Goal: Use online tool/utility: Utilize a website feature to perform a specific function

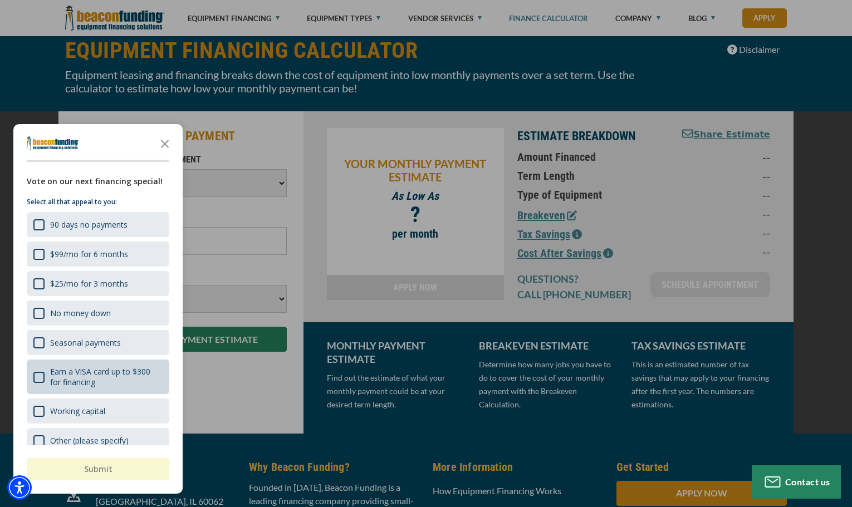
scroll to position [17, 0]
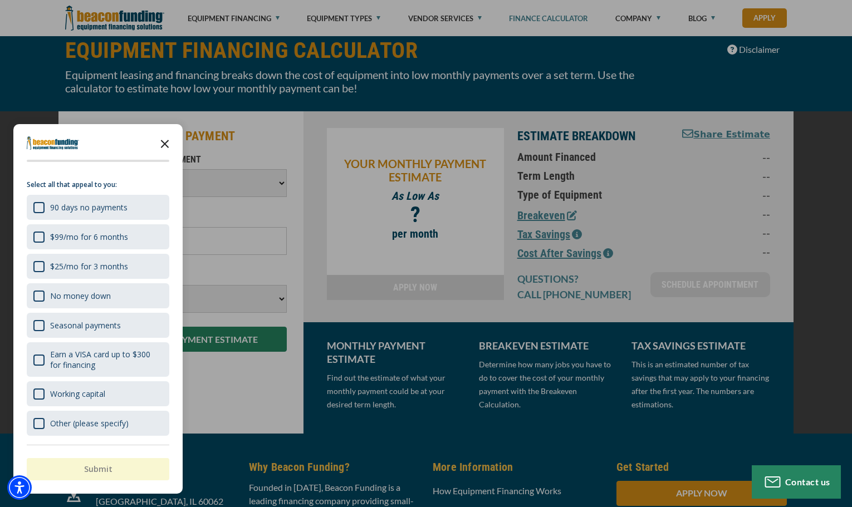
click at [163, 142] on polygon "Close the survey" at bounding box center [165, 144] width 8 height 8
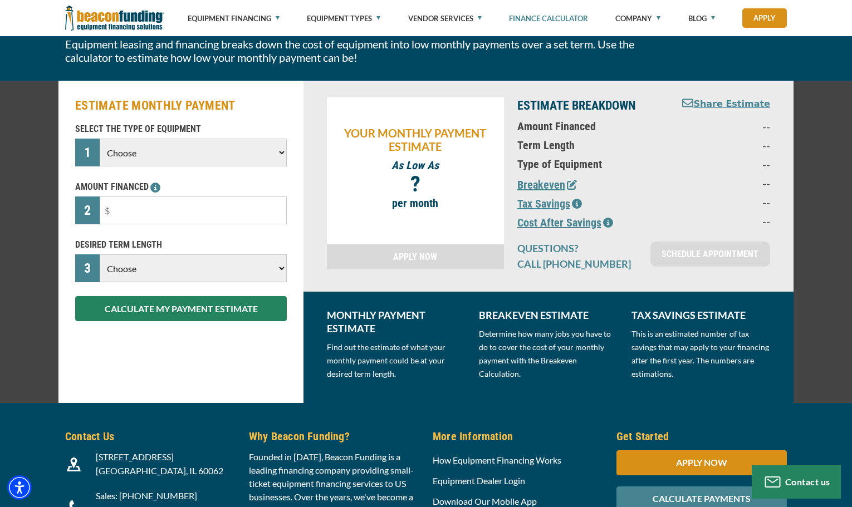
scroll to position [56, 0]
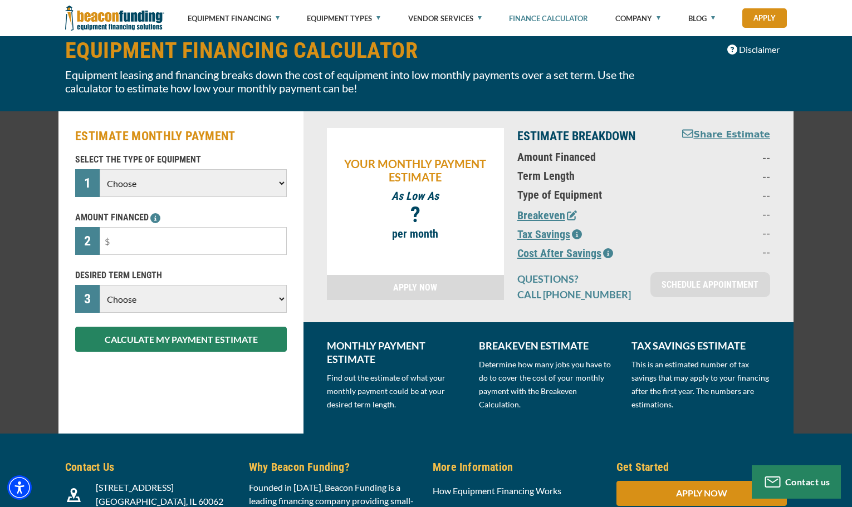
click at [274, 180] on select "Choose Backhoe Boom/Bucket Truck Chipper Commercial Mower Crane DTG/DTF Printin…" at bounding box center [193, 183] width 187 height 28
select select "13"
click at [100, 169] on select "Choose Backhoe Boom/Bucket Truck Chipper Commercial Mower Crane DTG/DTF Printin…" at bounding box center [193, 183] width 187 height 28
click at [184, 239] on input "text" at bounding box center [193, 241] width 187 height 28
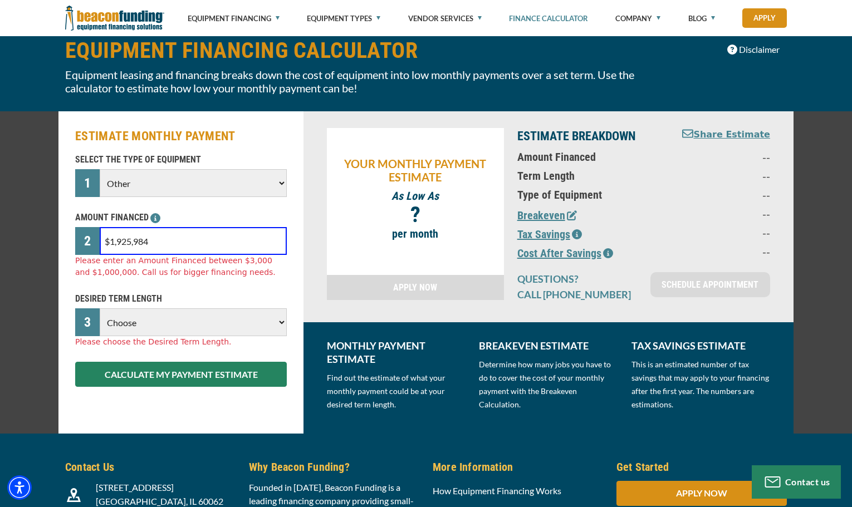
click at [185, 240] on input "$1,925,984" at bounding box center [193, 241] width 187 height 28
type input "$19,260"
click at [277, 323] on div "DESIRED TERM LENGTH 3 Choose 36 Months 48 Months 60 Months 72 Months 84 Months …" at bounding box center [180, 320] width 225 height 56
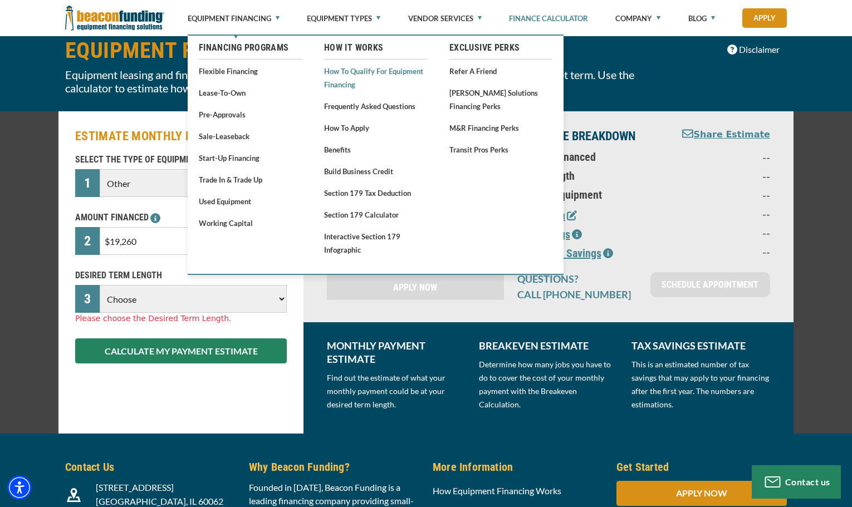
click at [371, 67] on link "How to Qualify for Equipment Financing" at bounding box center [375, 77] width 103 height 27
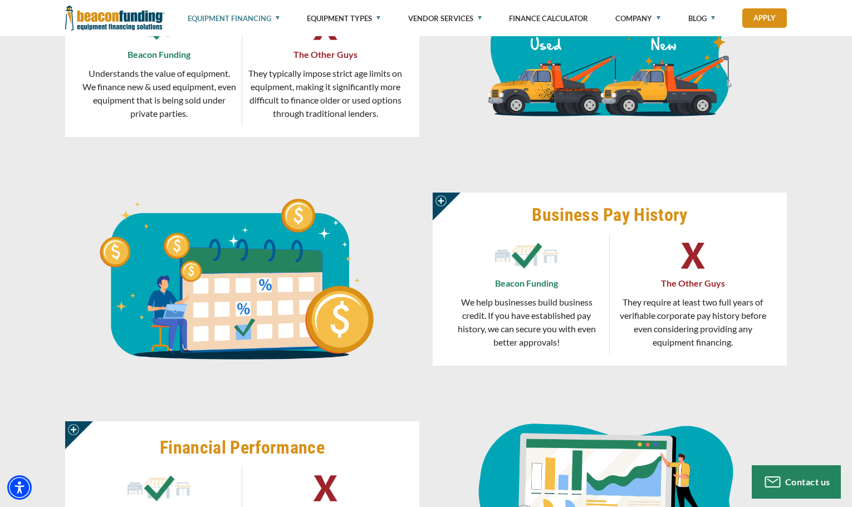
scroll to position [1002, 0]
